Goal: Go to known website: Access a specific website the user already knows

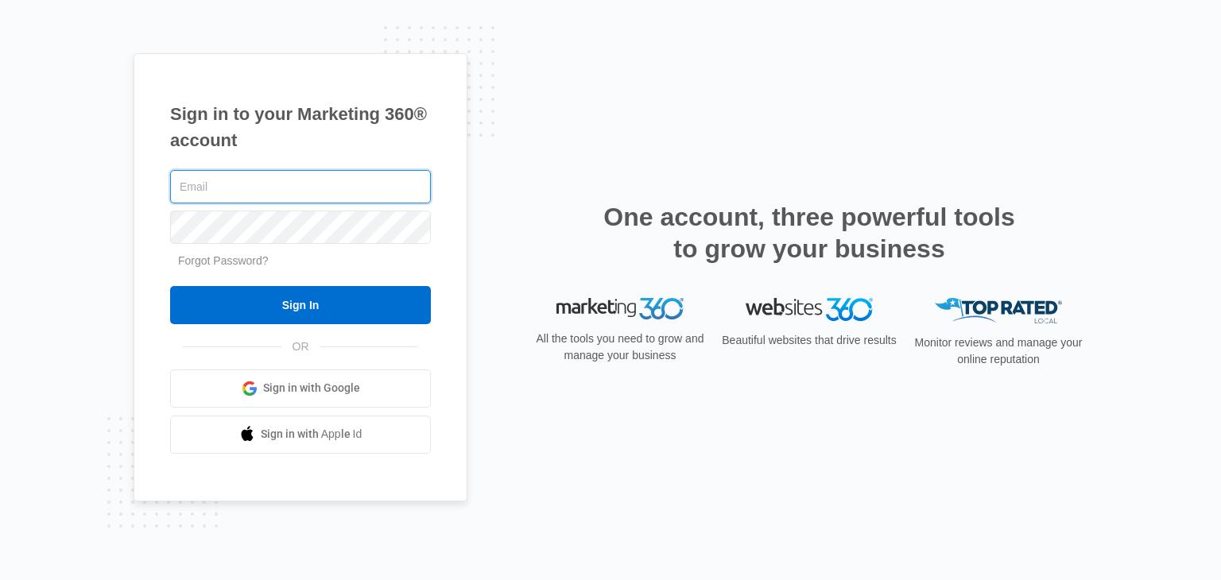
type input "nursecassie@conciergenursingseattle.com"
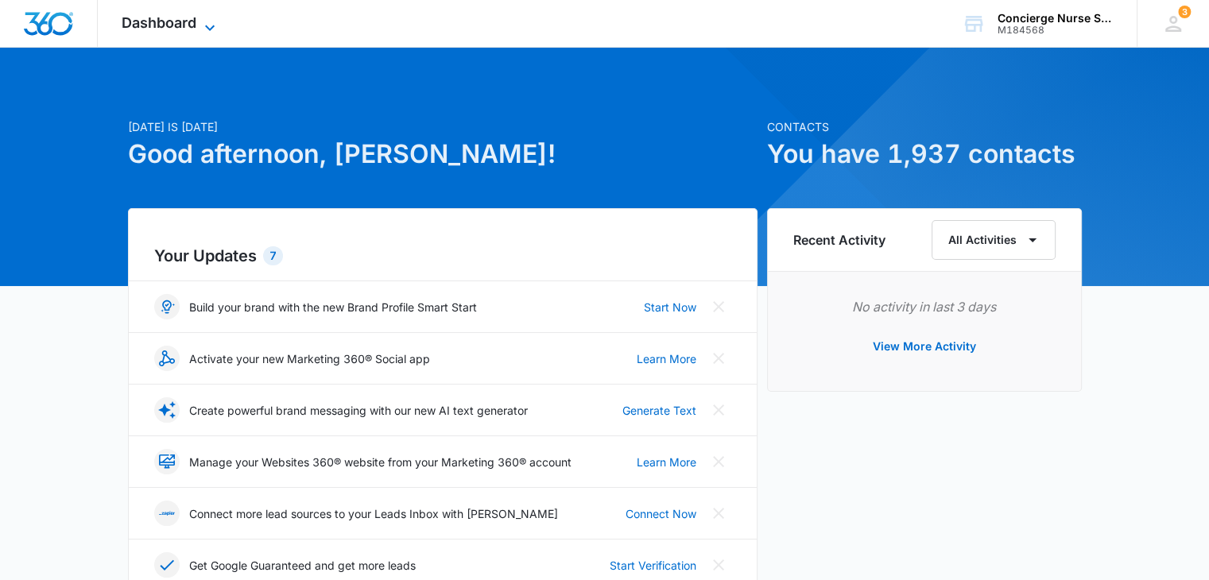
click at [172, 26] on span "Dashboard" at bounding box center [159, 22] width 75 height 17
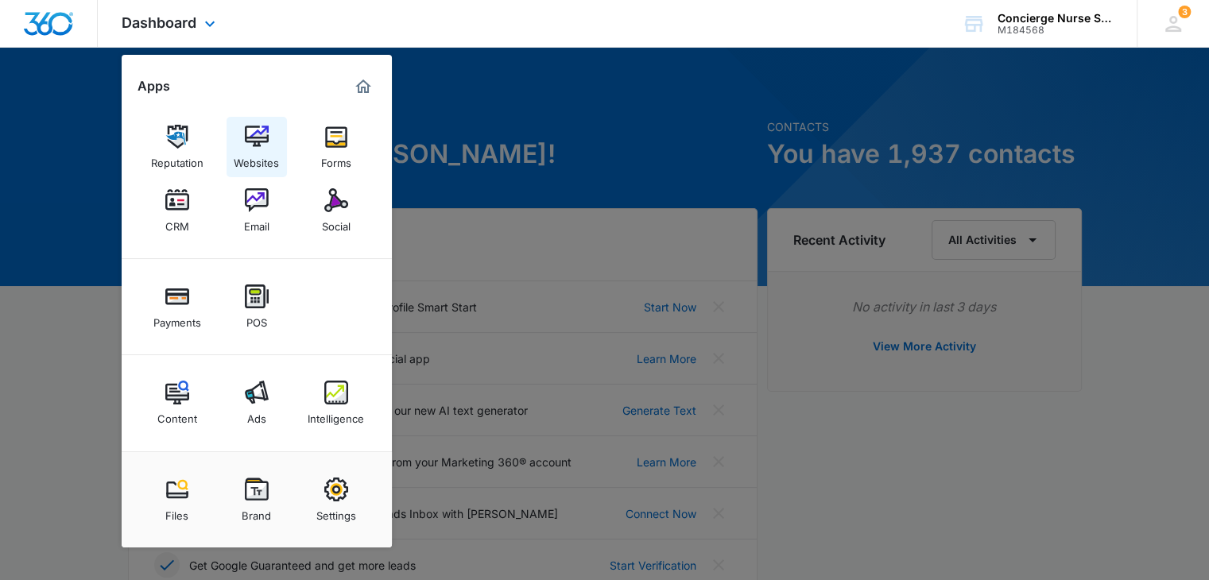
click at [262, 134] on img at bounding box center [257, 137] width 24 height 24
